Goal: Task Accomplishment & Management: Complete application form

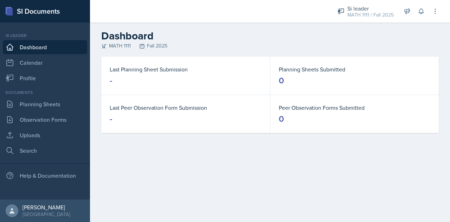
click at [44, 111] on div "Documents Planning Sheets Observation Forms Uploads Search" at bounding box center [45, 123] width 84 height 68
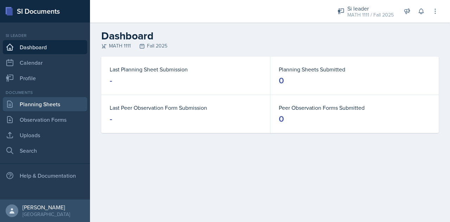
click at [40, 107] on link "Planning Sheets" at bounding box center [45, 104] width 84 height 14
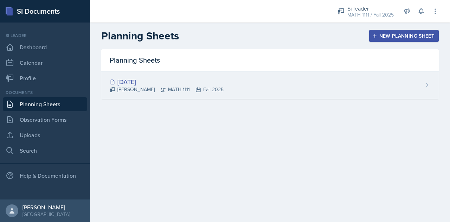
click at [136, 80] on div "[DATE]" at bounding box center [167, 81] width 114 height 9
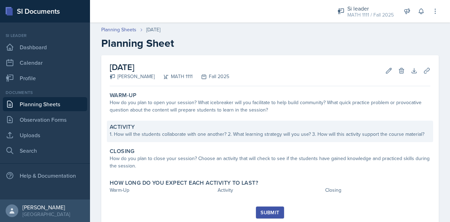
click at [139, 139] on div "Activity 1. How will the students collaborate with one another? 2. What learnin…" at bounding box center [270, 131] width 326 height 21
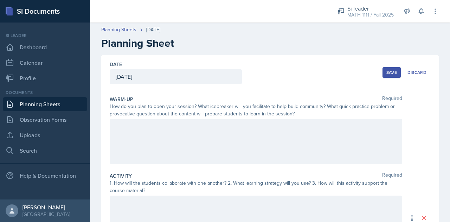
click at [154, 135] on div at bounding box center [256, 141] width 293 height 45
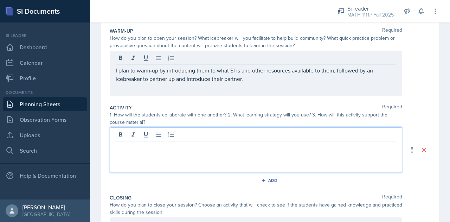
click at [180, 143] on p at bounding box center [256, 147] width 281 height 8
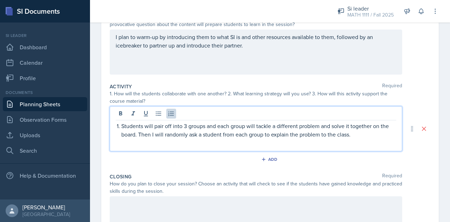
scroll to position [89, 0]
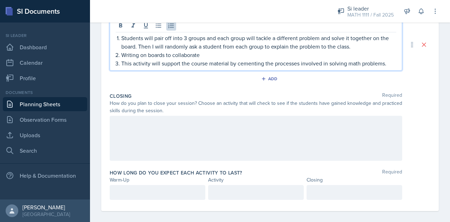
click at [171, 135] on div at bounding box center [256, 138] width 293 height 45
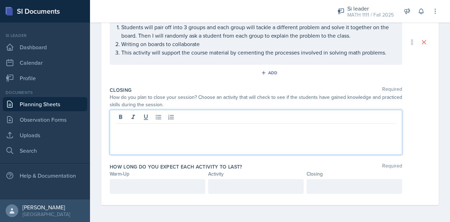
scroll to position [175, 0]
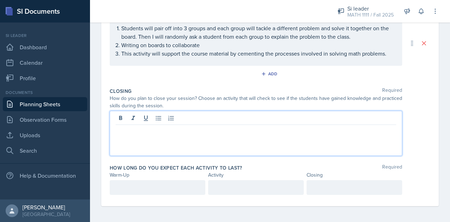
click at [150, 184] on p at bounding box center [158, 187] width 84 height 8
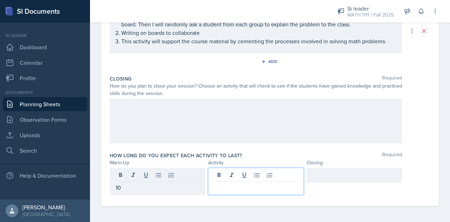
click at [226, 175] on div at bounding box center [256, 181] width 96 height 27
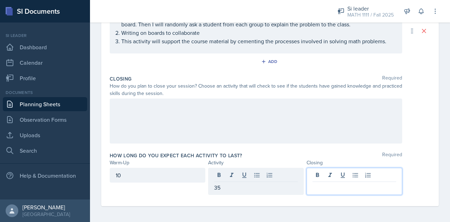
click at [328, 176] on div at bounding box center [355, 181] width 96 height 27
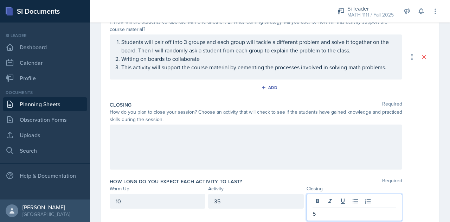
click at [232, 152] on div at bounding box center [256, 146] width 293 height 45
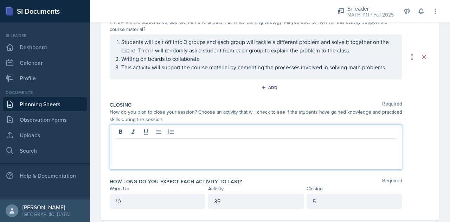
scroll to position [173, 0]
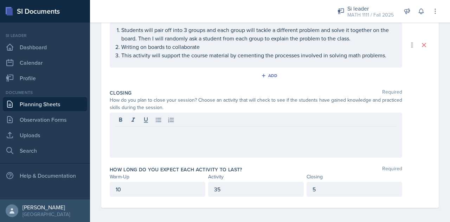
click at [222, 136] on div at bounding box center [256, 135] width 293 height 45
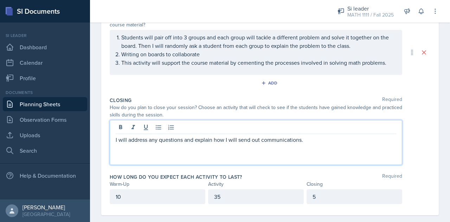
scroll to position [0, 0]
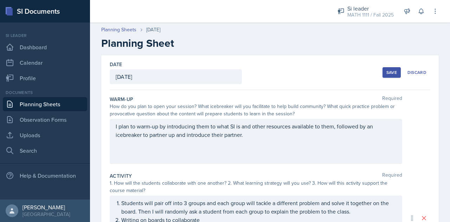
click at [383, 76] on button "Save" at bounding box center [392, 72] width 18 height 11
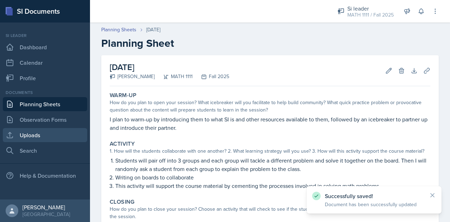
click at [41, 128] on link "Uploads" at bounding box center [45, 135] width 84 height 14
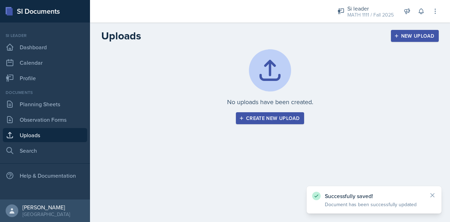
click at [263, 118] on div "Create new upload" at bounding box center [269, 118] width 59 height 6
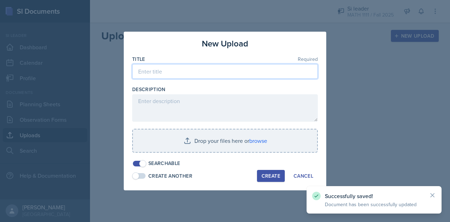
click at [216, 73] on input at bounding box center [225, 71] width 186 height 15
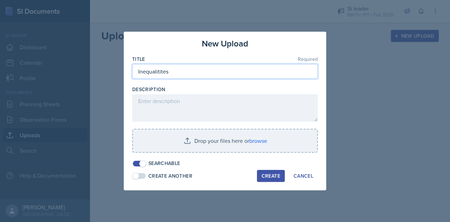
type input "Inequalitites"
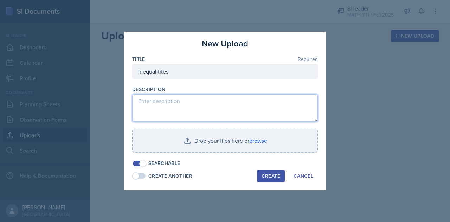
click at [175, 107] on textarea at bounding box center [225, 107] width 186 height 27
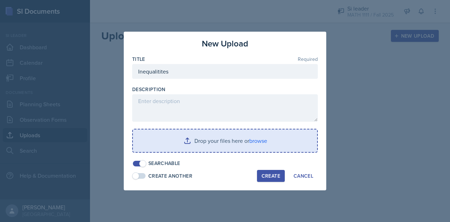
click at [198, 143] on input "file" at bounding box center [225, 140] width 184 height 23
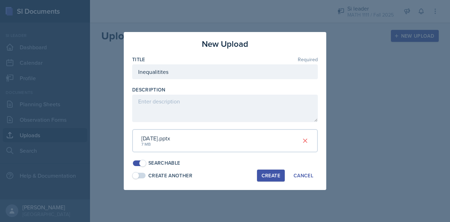
click at [268, 175] on div "Create" at bounding box center [271, 176] width 19 height 6
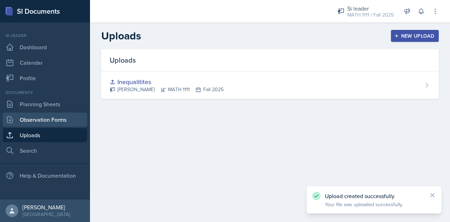
click at [44, 117] on link "Observation Forms" at bounding box center [45, 120] width 84 height 14
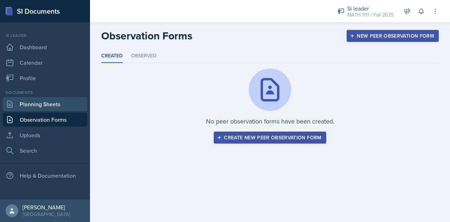
click at [54, 102] on link "Planning Sheets" at bounding box center [45, 104] width 84 height 14
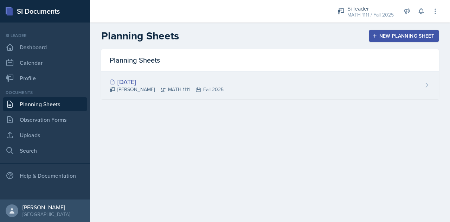
click at [155, 83] on div "[DATE]" at bounding box center [167, 81] width 114 height 9
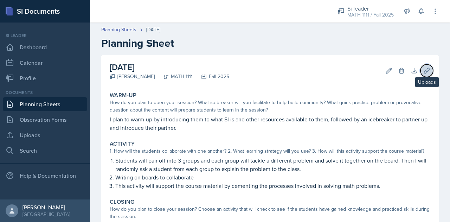
click at [423, 69] on icon at bounding box center [426, 70] width 7 height 7
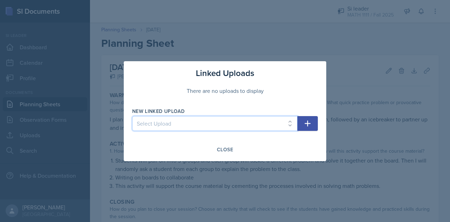
click at [269, 118] on select "Select Upload Inequalitites" at bounding box center [214, 123] width 165 height 15
select select "96449f9b-01ee-425a-8c3b-bd634c30e94c"
click at [132, 116] on select "Select Upload Inequalitites" at bounding box center [214, 123] width 165 height 15
click at [311, 128] on button "button" at bounding box center [307, 123] width 20 height 15
select select
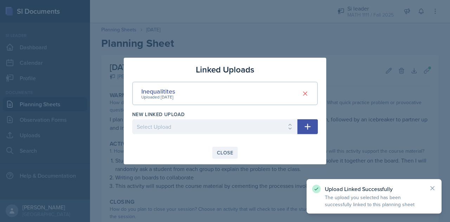
click at [230, 148] on button "Close" at bounding box center [224, 153] width 25 height 12
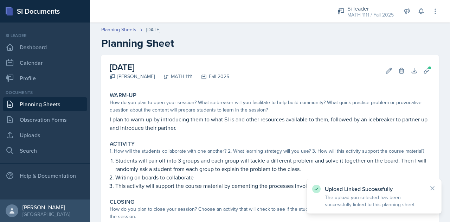
scroll to position [89, 0]
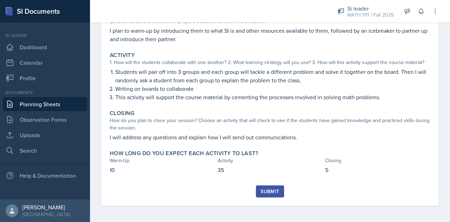
click at [265, 188] on div "Submit" at bounding box center [270, 191] width 19 height 6
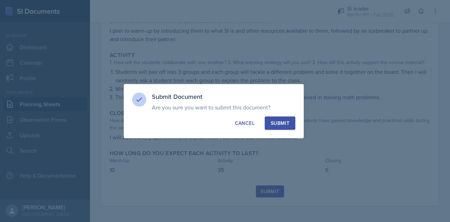
click at [283, 123] on div "Submit" at bounding box center [280, 123] width 19 height 7
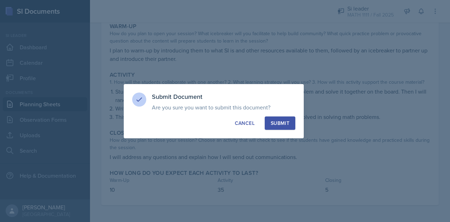
scroll to position [69, 0]
